Goal: Navigation & Orientation: Find specific page/section

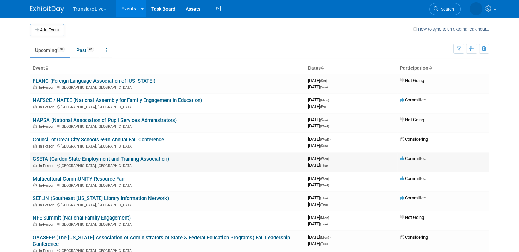
click at [52, 158] on link "GSETA (Garden State Employment and Training Association)" at bounding box center [101, 159] width 136 height 6
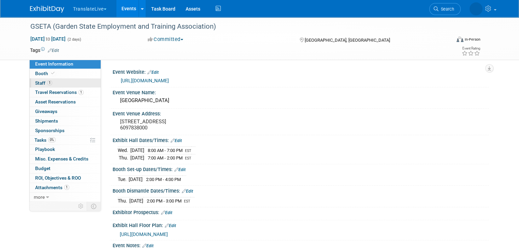
click at [59, 84] on link "1 Staff 1" at bounding box center [65, 82] width 71 height 9
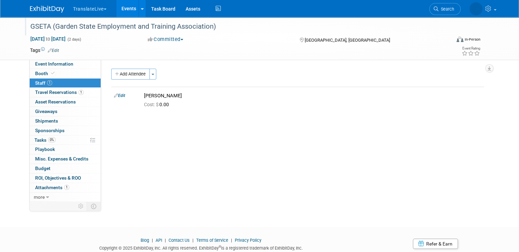
click at [110, 30] on div "GSETA (Garden State Employment and Training Association)" at bounding box center [235, 26] width 414 height 12
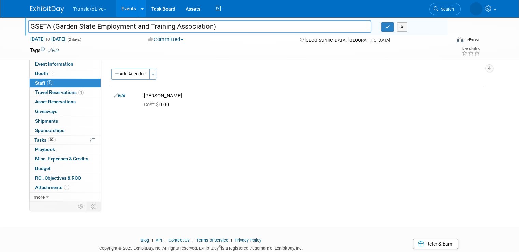
drag, startPoint x: 45, startPoint y: 25, endPoint x: 24, endPoint y: 26, distance: 21.2
click at [28, 26] on input "GSETA (Garden State Employment and Training Association)" at bounding box center [199, 26] width 343 height 12
click at [404, 24] on button "X" at bounding box center [402, 27] width 11 height 10
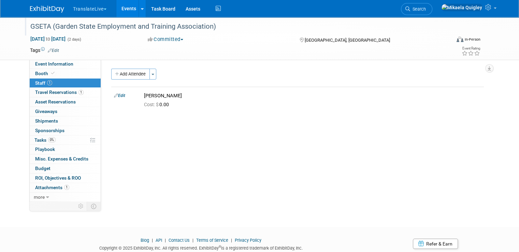
click at [123, 9] on link "Events" at bounding box center [128, 8] width 25 height 17
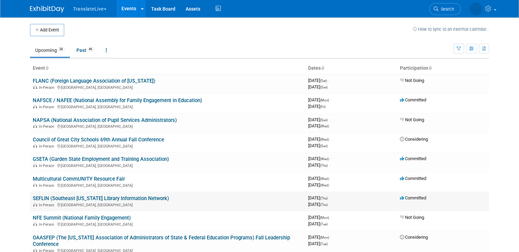
click at [77, 197] on link "SEFLIN (Southeast [US_STATE] Library Information Network)" at bounding box center [101, 198] width 136 height 6
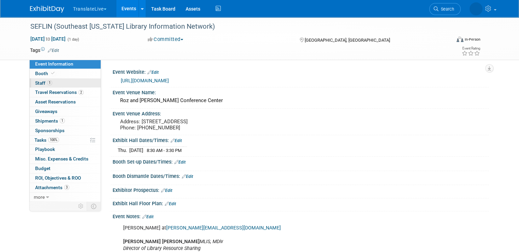
click at [59, 82] on link "1 Staff 1" at bounding box center [65, 82] width 71 height 9
